Goal: Transaction & Acquisition: Book appointment/travel/reservation

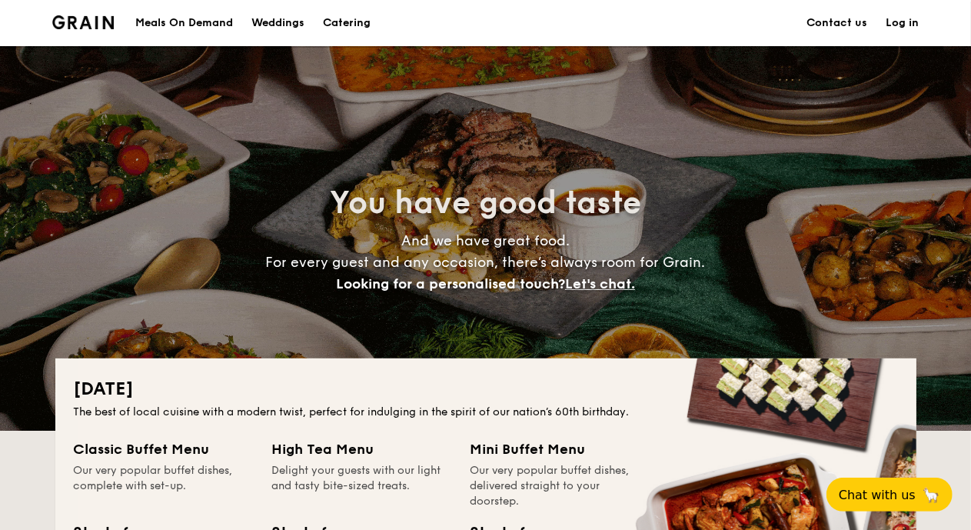
click at [901, 22] on link "Log in" at bounding box center [903, 23] width 33 height 46
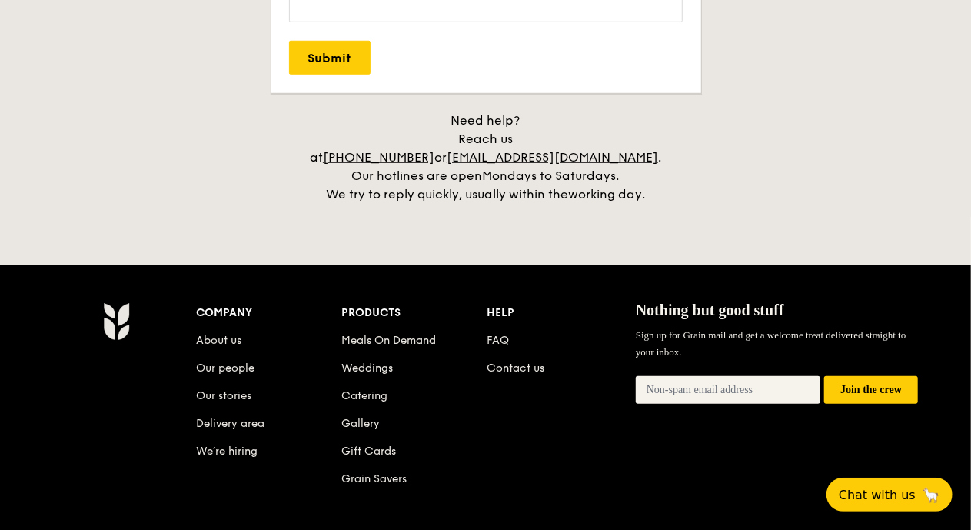
scroll to position [3498, 0]
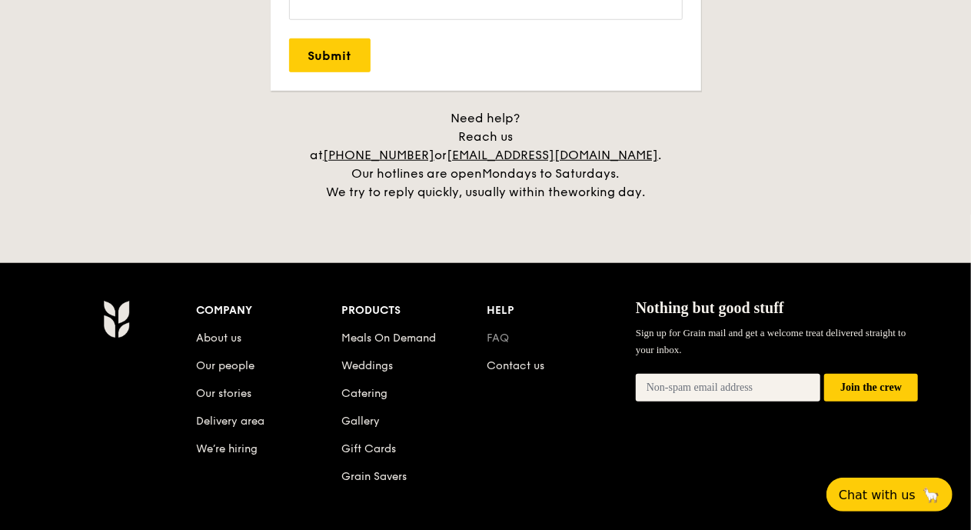
click at [504, 331] on link "FAQ" at bounding box center [498, 337] width 22 height 13
click at [197, 414] on link "Delivery area" at bounding box center [231, 420] width 68 height 13
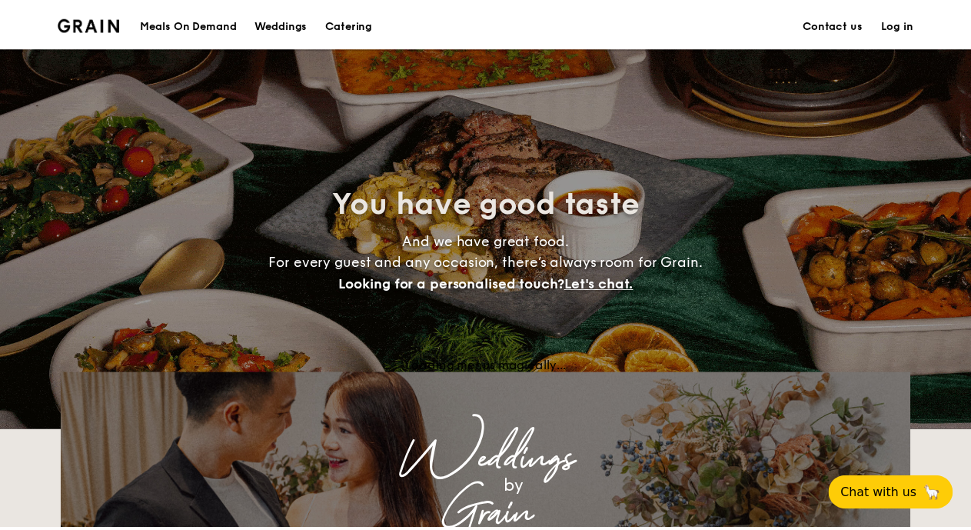
scroll to position [3639, 0]
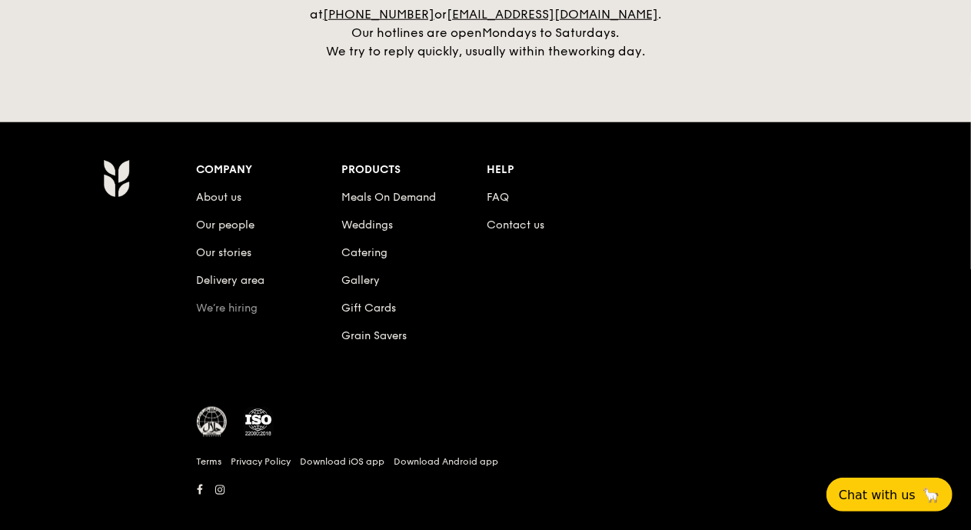
click at [226, 301] on link "We’re hiring" at bounding box center [228, 307] width 62 height 13
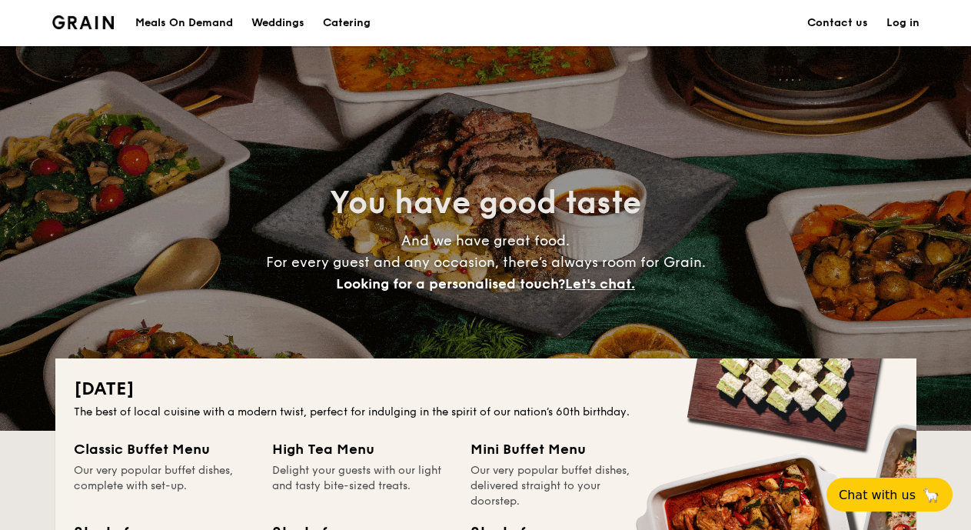
scroll to position [3619, 0]
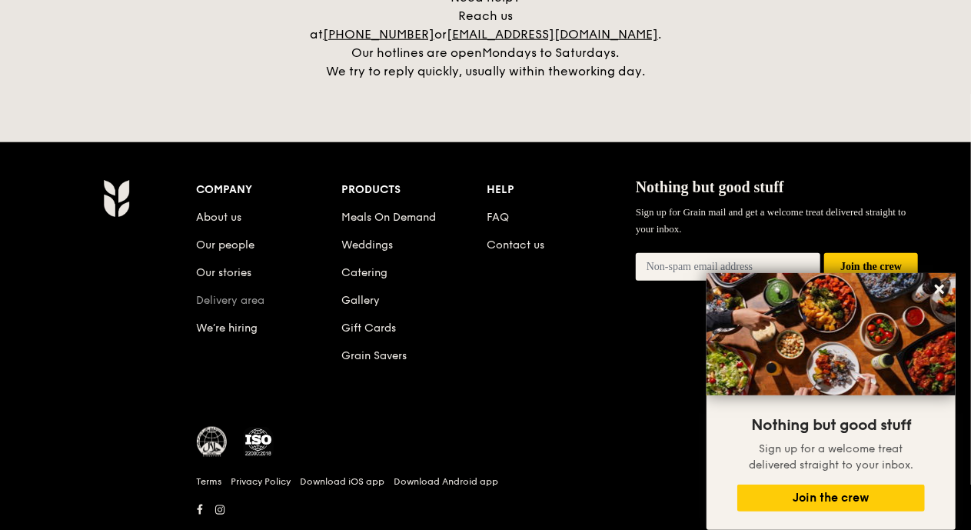
click at [240, 294] on link "Delivery area" at bounding box center [231, 300] width 68 height 13
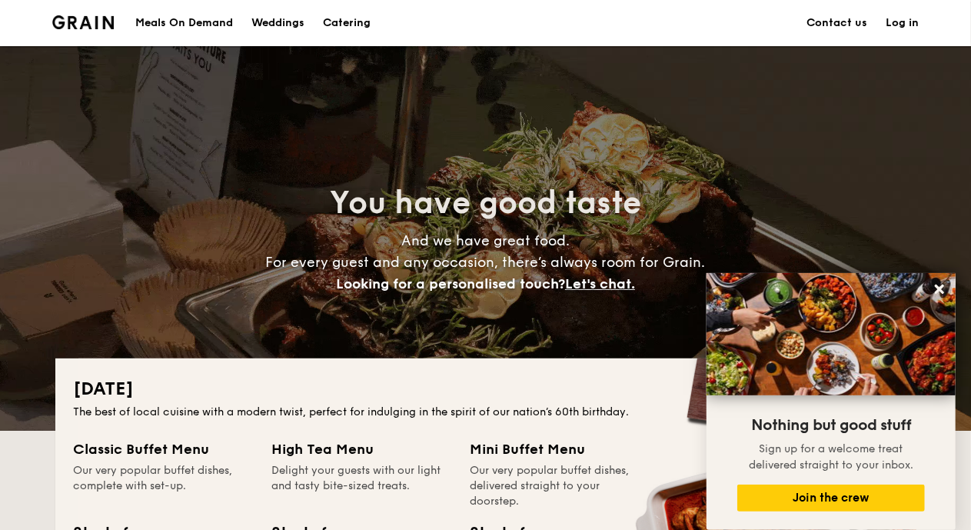
click at [907, 24] on link "Log in" at bounding box center [903, 23] width 33 height 46
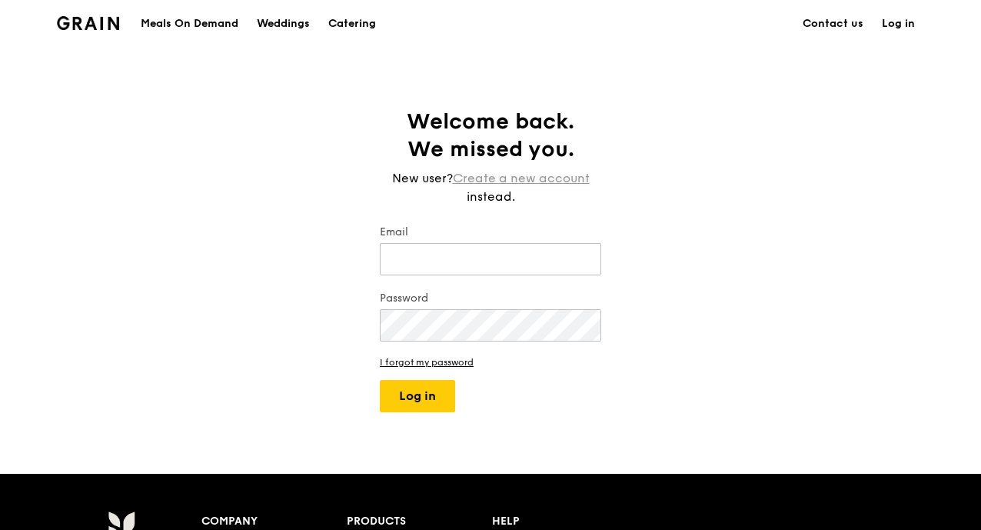
click at [503, 178] on link "Create a new account" at bounding box center [521, 178] width 137 height 18
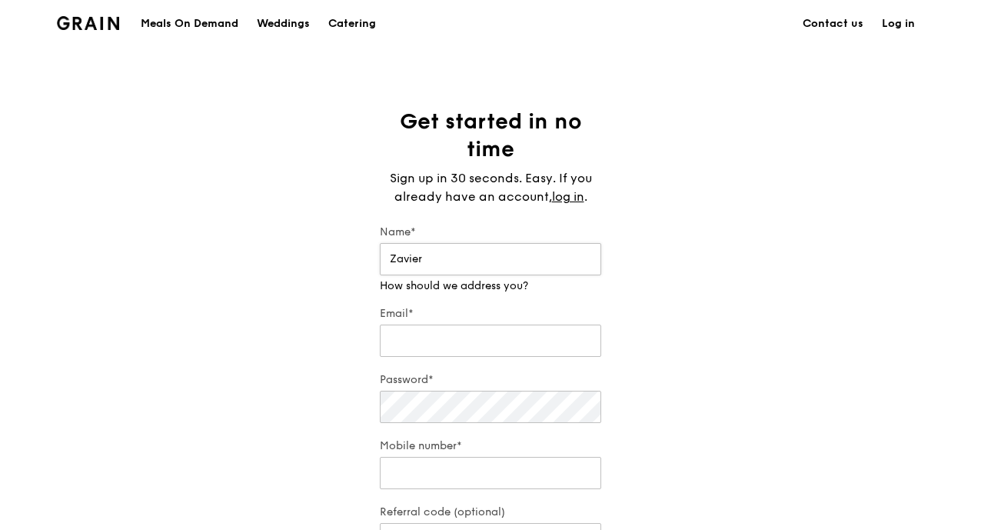
type input "Zavier"
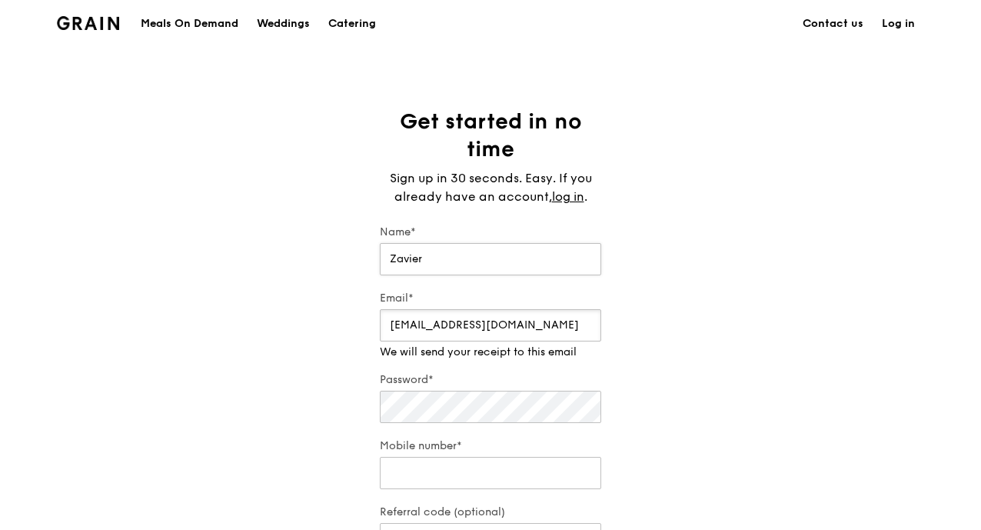
type input "[EMAIL_ADDRESS][DOMAIN_NAME]"
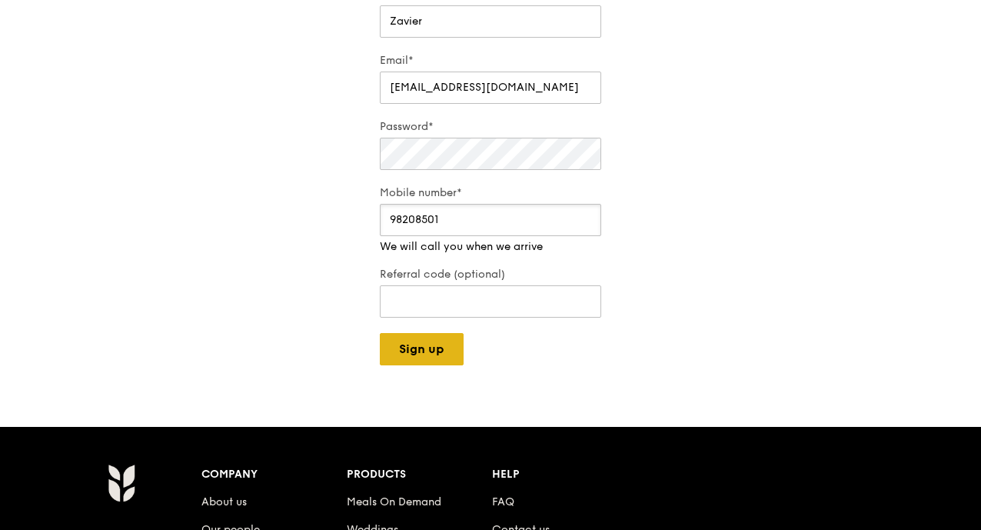
scroll to position [238, 0]
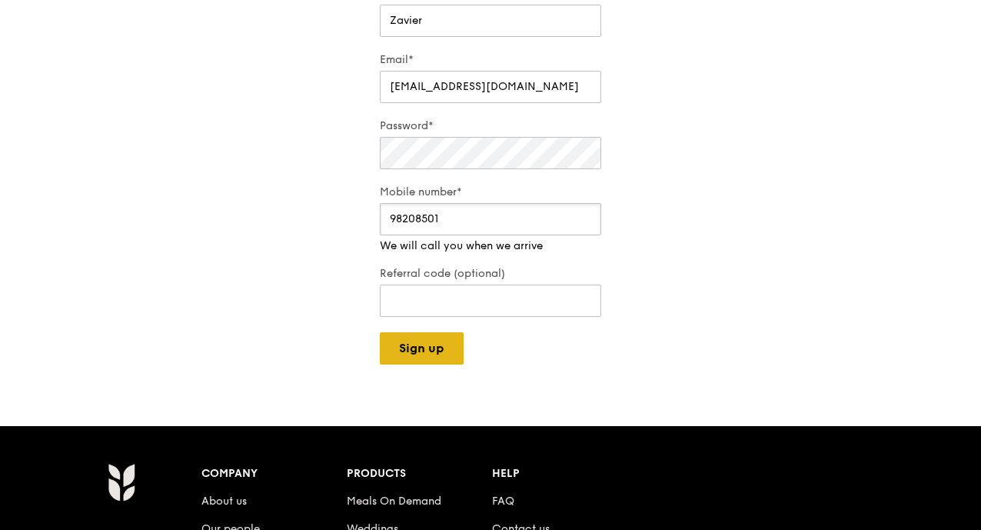
type input "98208501"
click at [441, 347] on button "Sign up" at bounding box center [422, 348] width 84 height 32
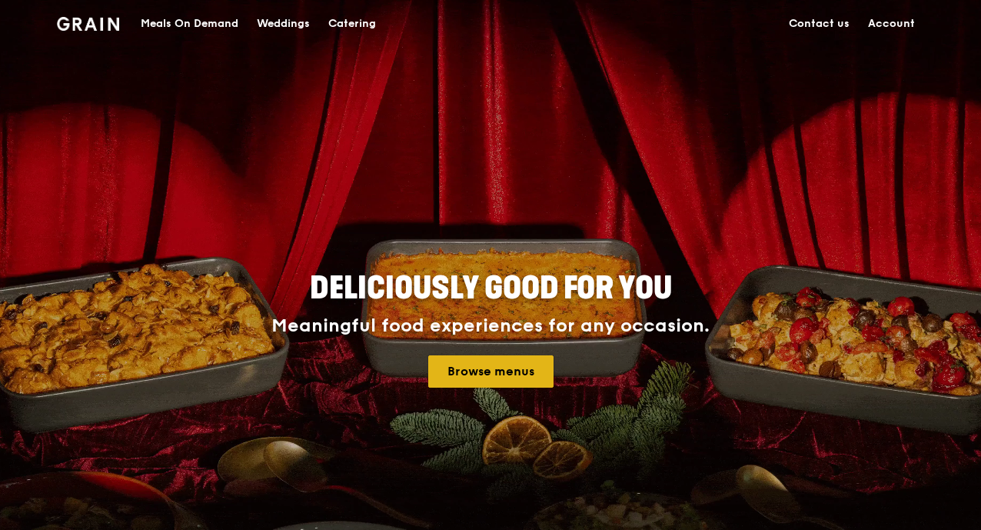
click at [474, 376] on link "Browse menus" at bounding box center [490, 371] width 125 height 32
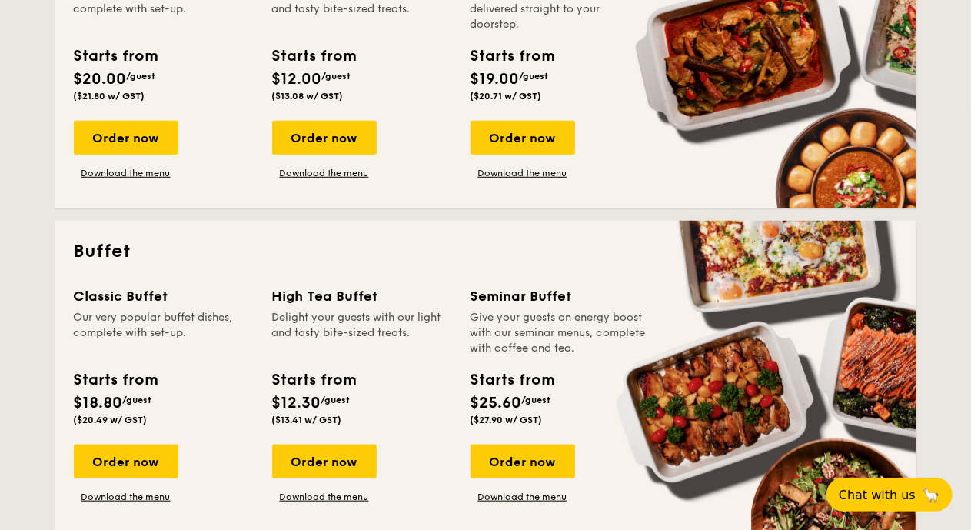
scroll to position [557, 0]
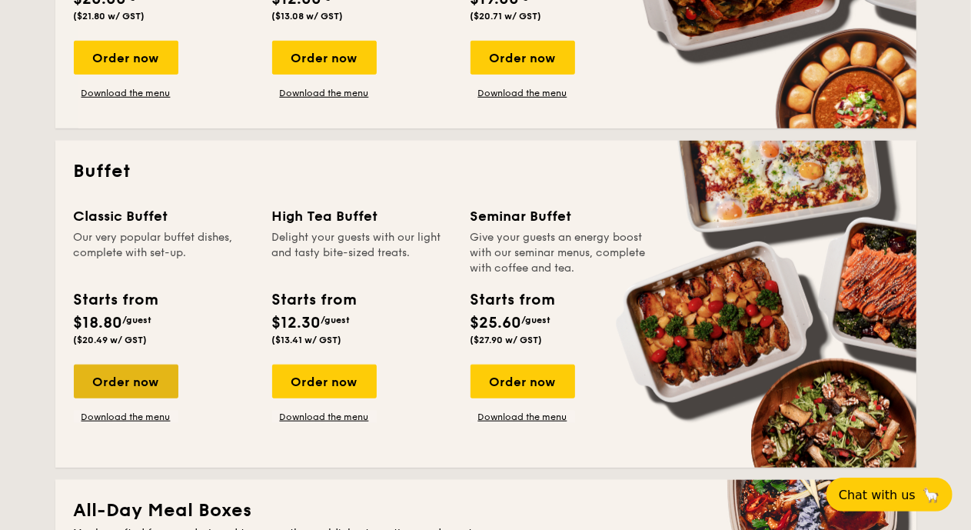
click at [128, 376] on div "Order now" at bounding box center [126, 381] width 105 height 34
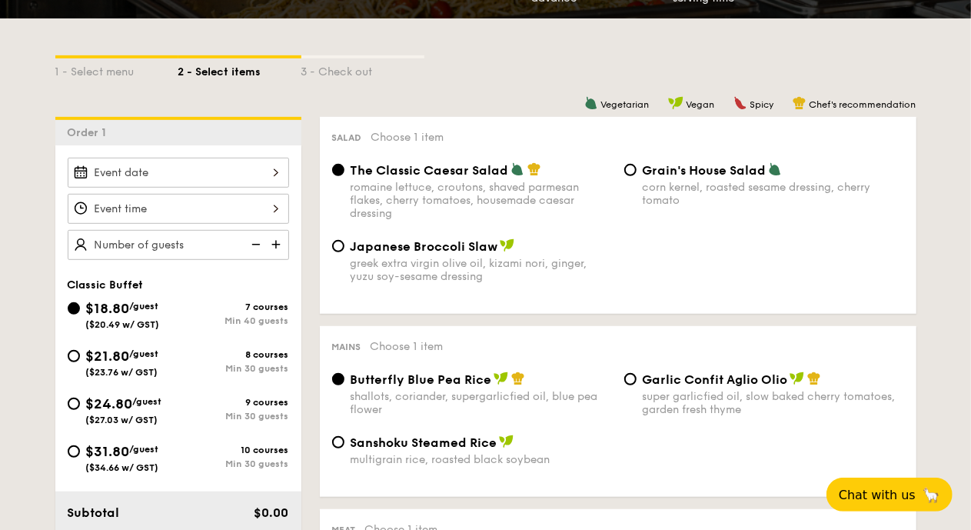
scroll to position [318, 0]
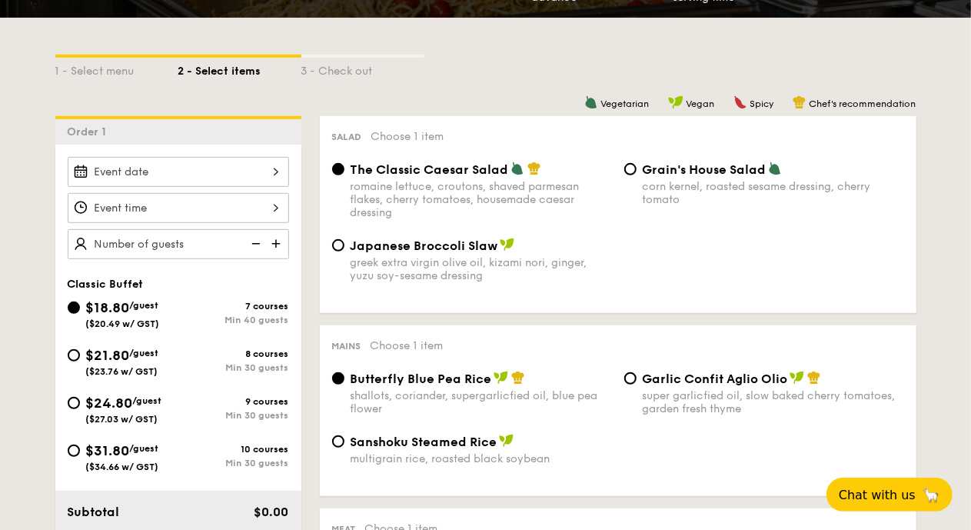
click at [103, 351] on span "$21.80" at bounding box center [108, 355] width 44 height 17
click at [80, 351] on input "$21.80 /guest ($23.76 w/ GST) 8 courses Min 30 guests" at bounding box center [74, 355] width 12 height 12
radio input "true"
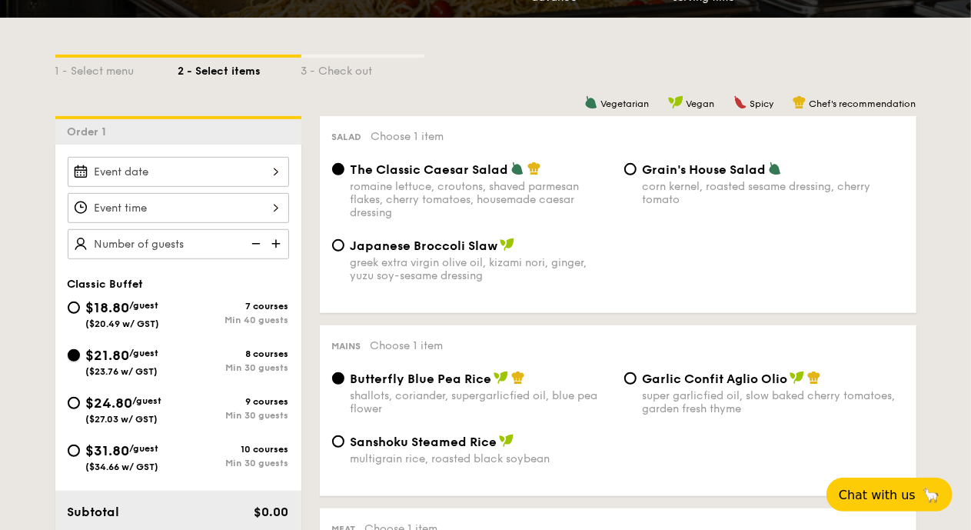
radio input "true"
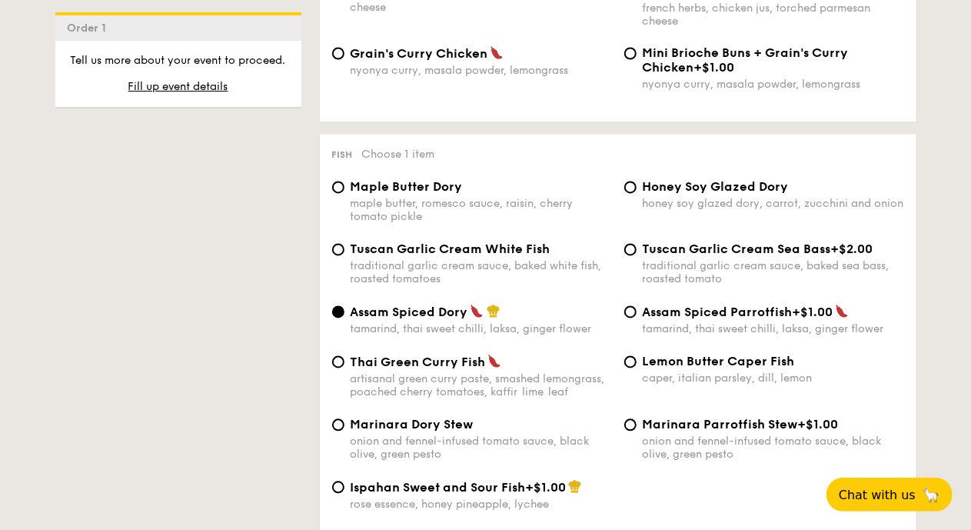
scroll to position [1431, 0]
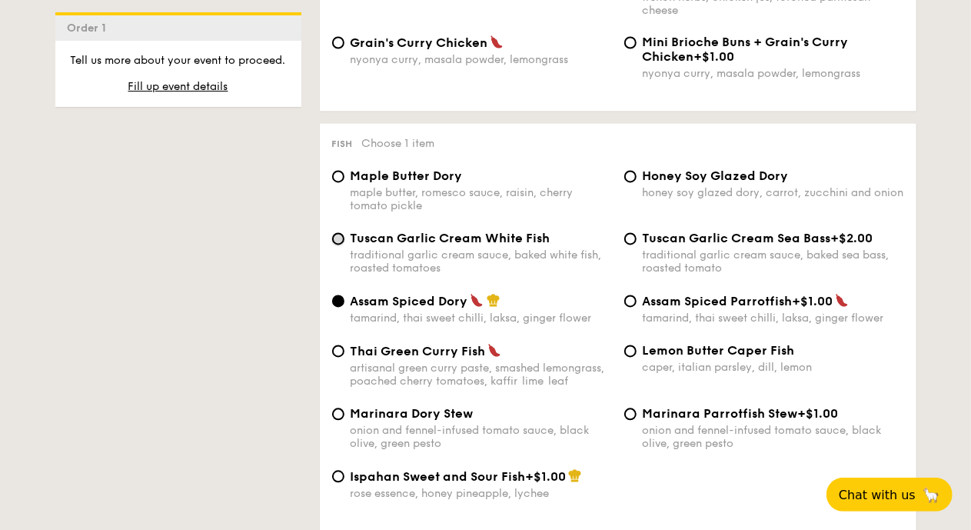
click at [338, 245] on input "Tuscan Garlic Cream White Fish traditional garlic cream sauce, baked white fish…" at bounding box center [338, 239] width 12 height 12
radio input "true"
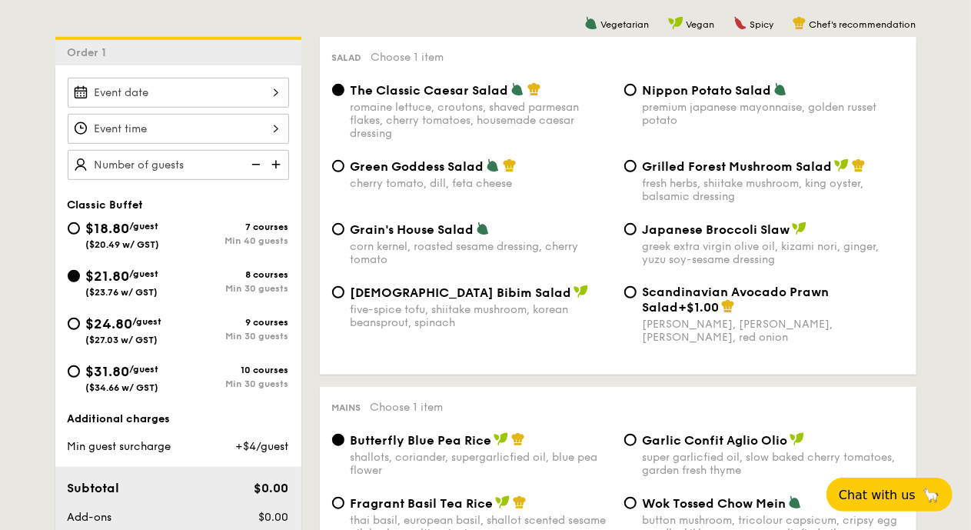
scroll to position [398, 0]
click at [85, 326] on div "$24.80 /guest ($27.03 w/ GST)" at bounding box center [123, 328] width 111 height 32
click at [80, 326] on input "$24.80 /guest ($27.03 w/ GST) 9 courses Min 30 guests" at bounding box center [74, 323] width 12 height 12
radio input "true"
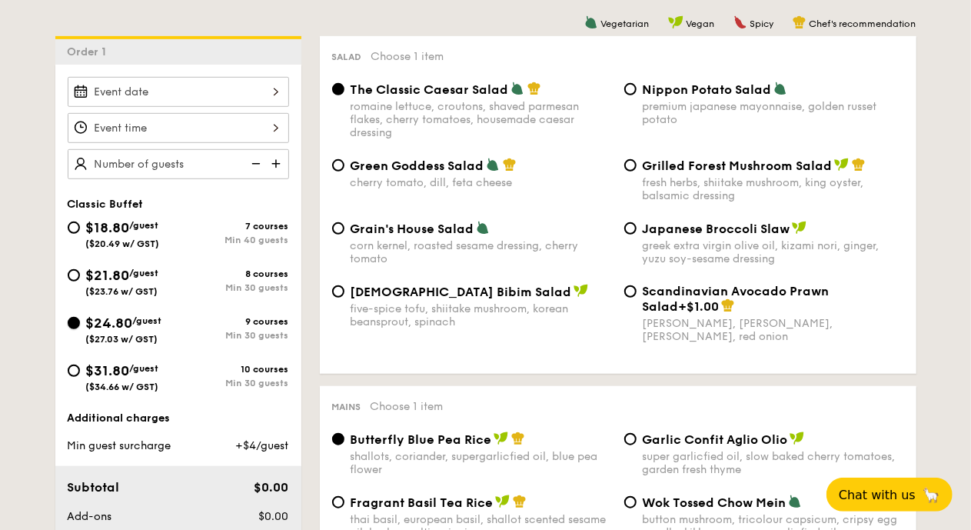
radio input "true"
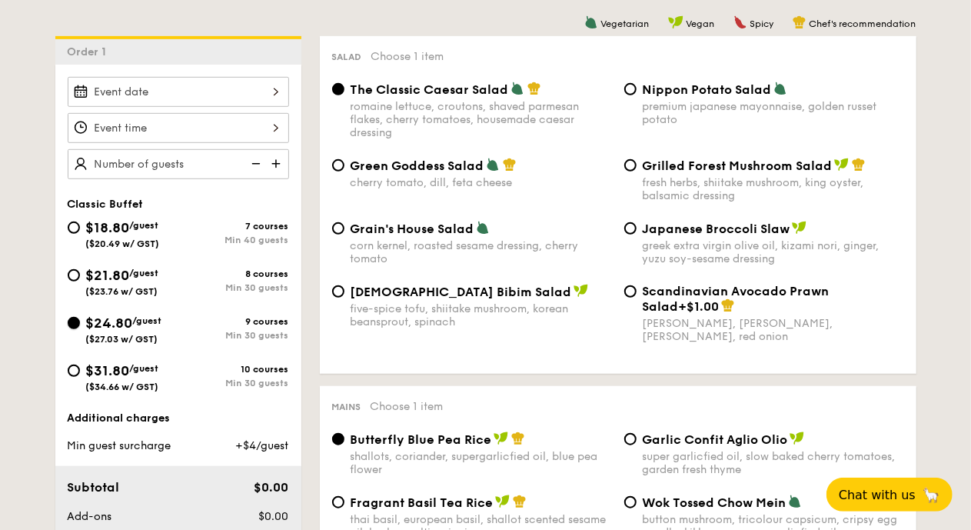
radio input "true"
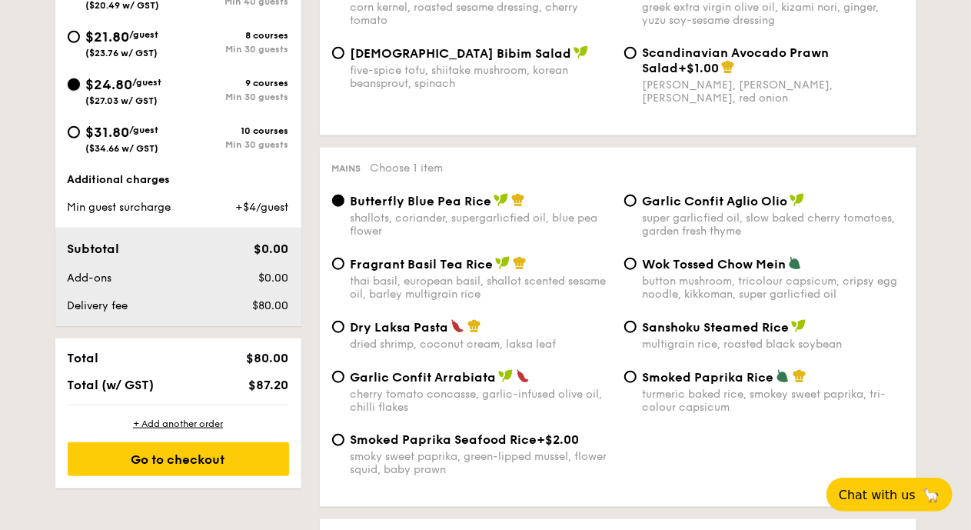
scroll to position [557, 0]
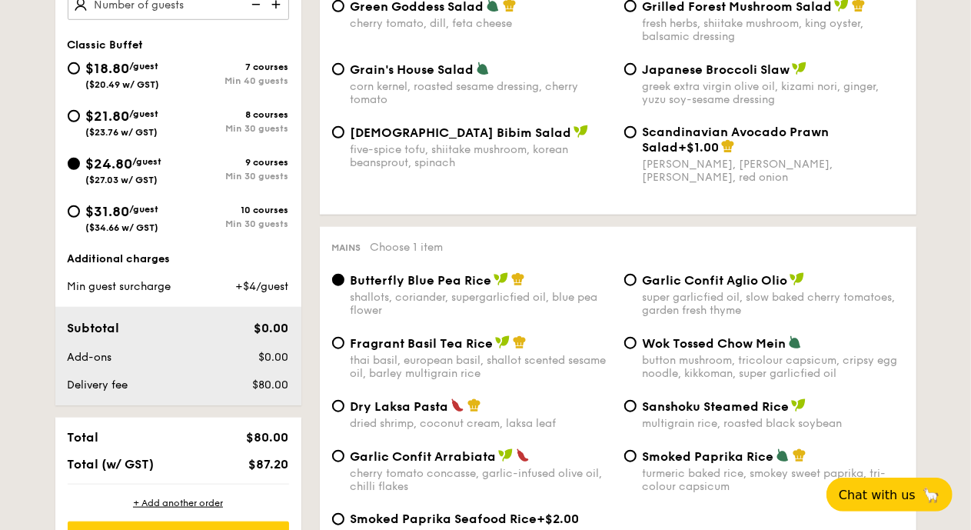
click at [98, 117] on span "$21.80" at bounding box center [108, 116] width 44 height 17
click at [80, 117] on input "$21.80 /guest ($23.76 w/ GST) 8 courses Min 30 guests" at bounding box center [74, 116] width 12 height 12
radio input "true"
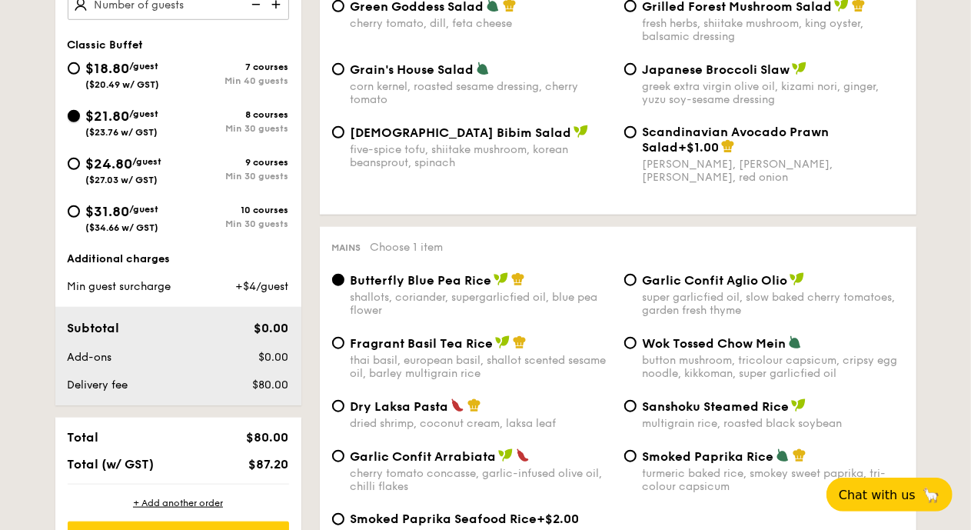
radio input "true"
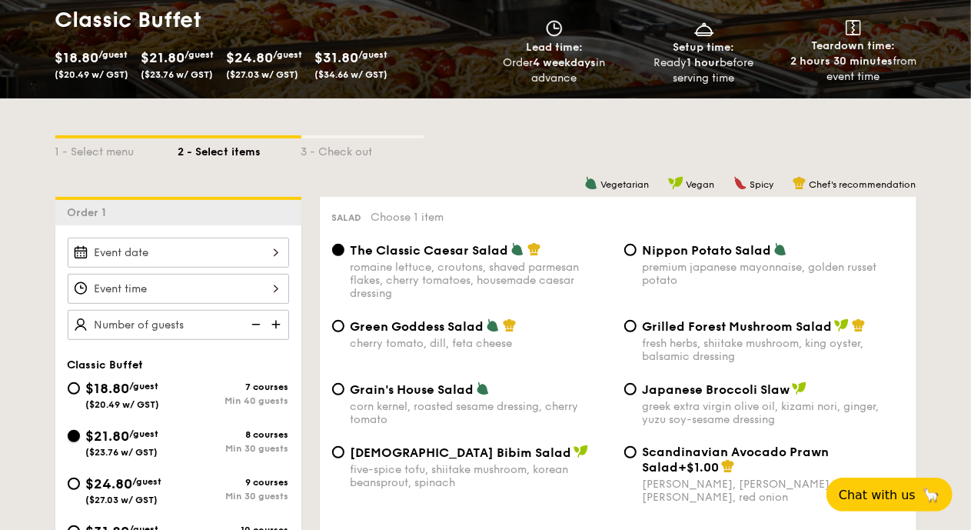
scroll to position [238, 0]
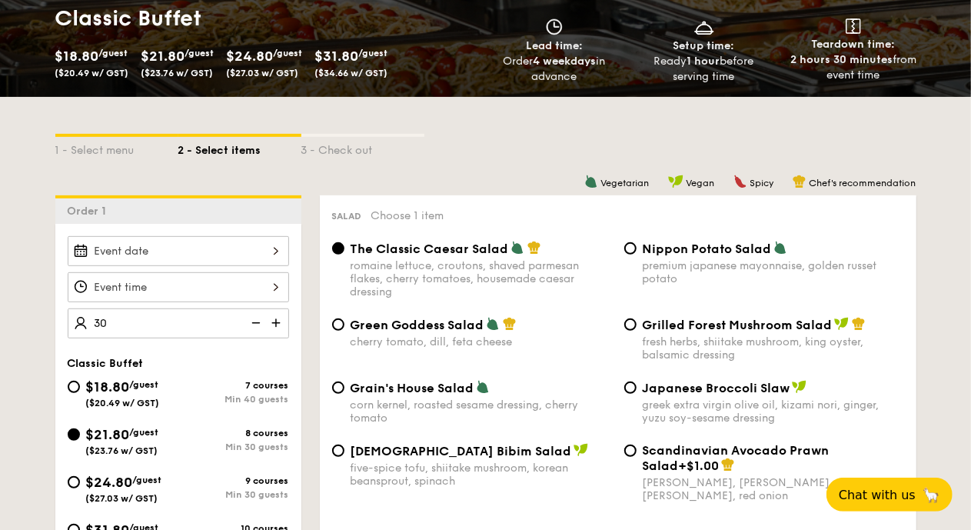
type input "30 guests"
click at [256, 242] on div at bounding box center [178, 251] width 221 height 30
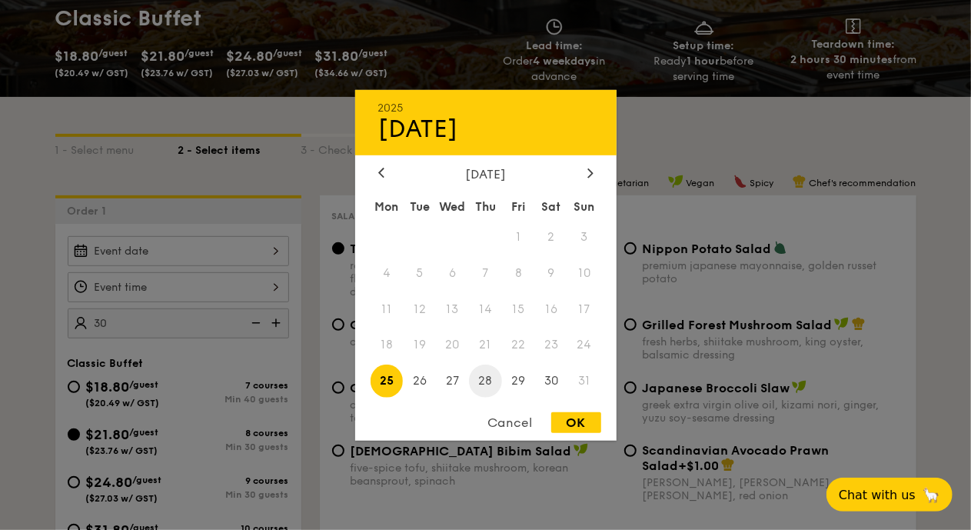
click at [492, 382] on span "28" at bounding box center [485, 380] width 33 height 33
click at [572, 422] on div "OK" at bounding box center [576, 422] width 50 height 21
type input "[DATE]"
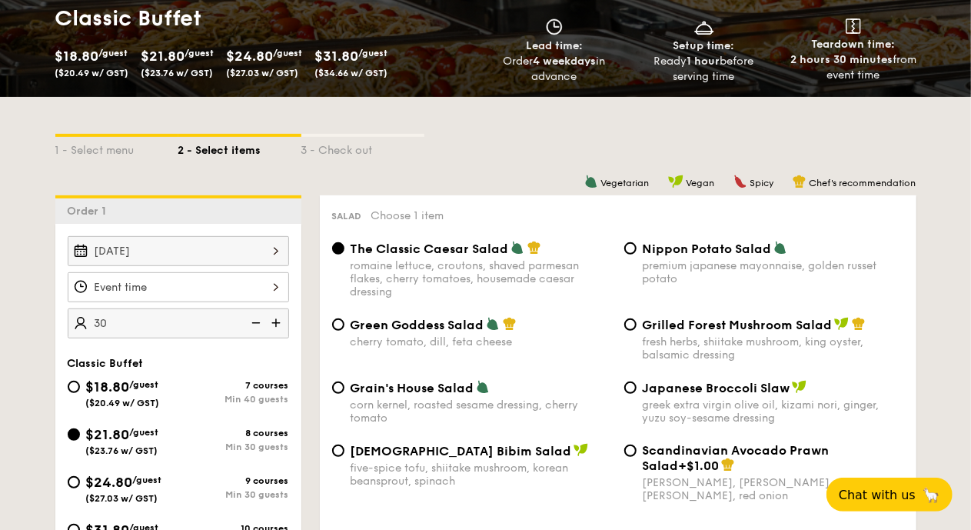
click at [168, 291] on div at bounding box center [178, 287] width 221 height 30
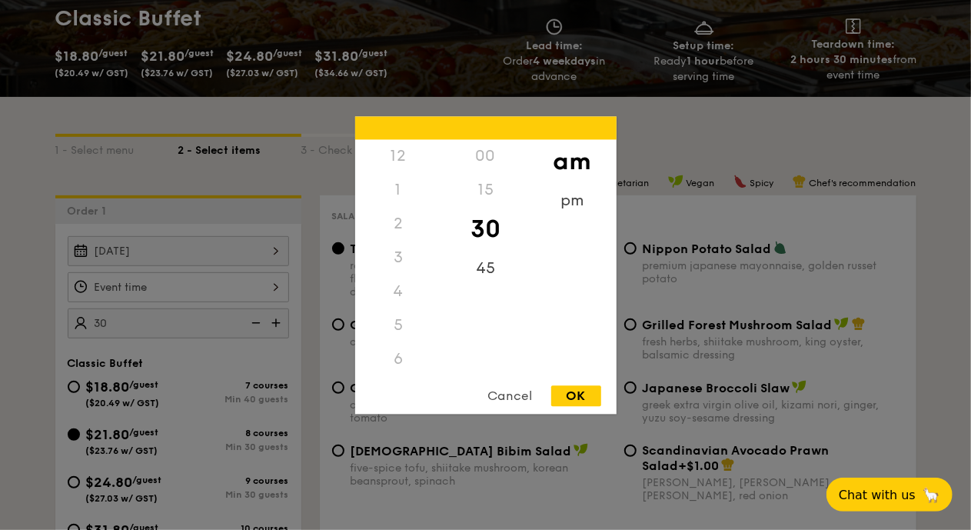
scroll to position [169, 0]
drag, startPoint x: 399, startPoint y: 345, endPoint x: 415, endPoint y: 255, distance: 92.2
click at [415, 255] on div "12 1 2 3 4 5 6 7 8 9 10 11" at bounding box center [398, 256] width 87 height 235
drag, startPoint x: 415, startPoint y: 255, endPoint x: 421, endPoint y: 374, distance: 119.4
click at [421, 374] on div "12 1 2 3 4 5 6 7 8 9 10 11 00 15 30 45 am pm Cancel OK" at bounding box center [485, 265] width 261 height 298
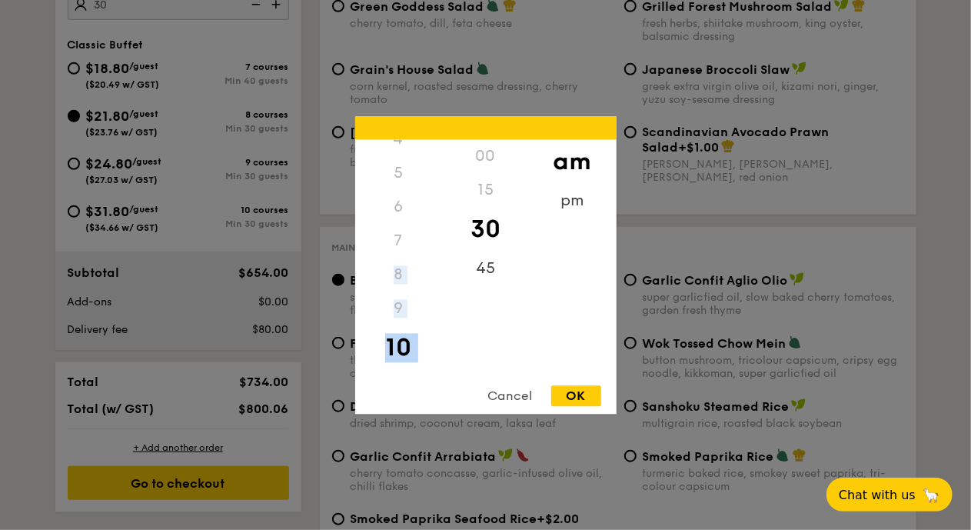
scroll to position [181, 0]
click at [398, 362] on div "11" at bounding box center [398, 363] width 87 height 45
click at [394, 156] on div "12" at bounding box center [398, 156] width 87 height 34
click at [399, 158] on div "12" at bounding box center [398, 156] width 87 height 34
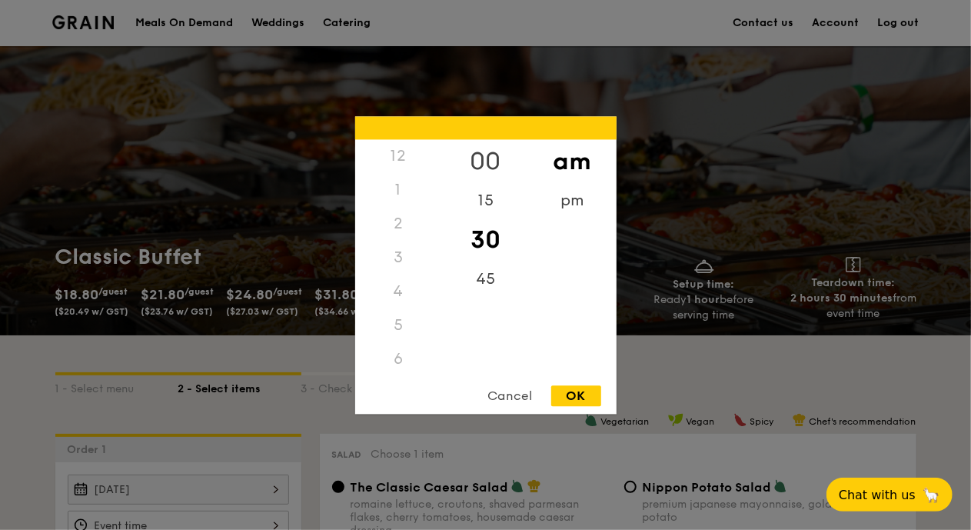
click at [484, 167] on div "00" at bounding box center [485, 161] width 87 height 45
click at [572, 208] on div "pm" at bounding box center [572, 206] width 87 height 45
click at [403, 157] on div "12" at bounding box center [398, 161] width 87 height 45
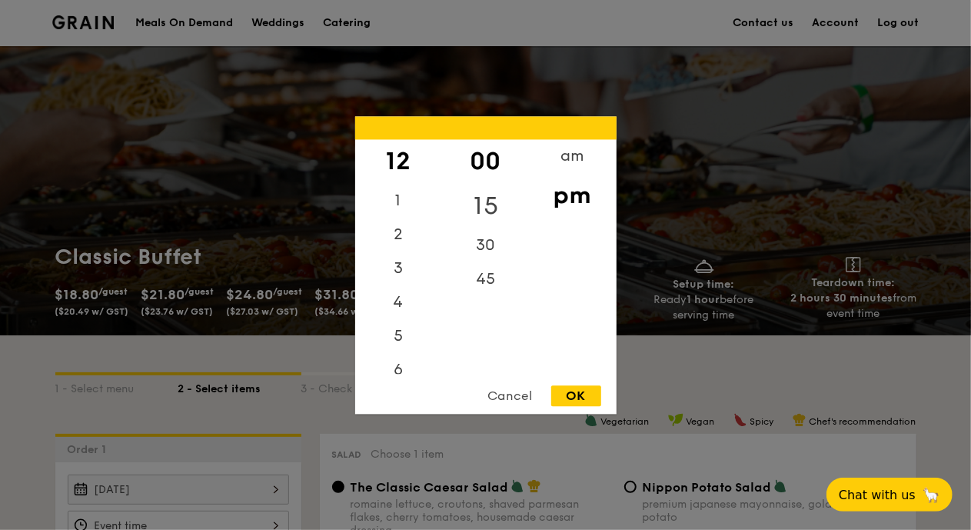
click at [488, 202] on div "15" at bounding box center [485, 206] width 87 height 45
click at [580, 394] on div "OK" at bounding box center [576, 395] width 50 height 21
type input "12:15PM"
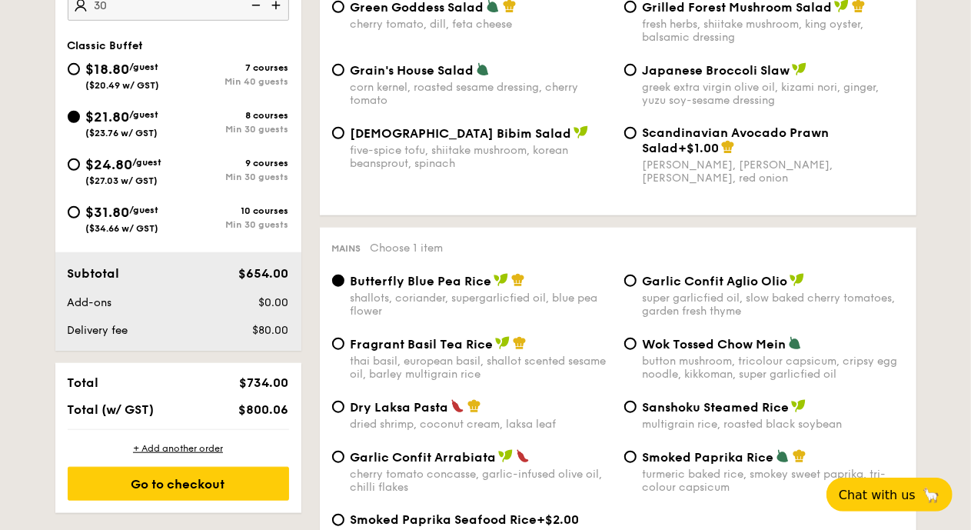
scroll to position [557, 0]
